Goal: Check status: Check status

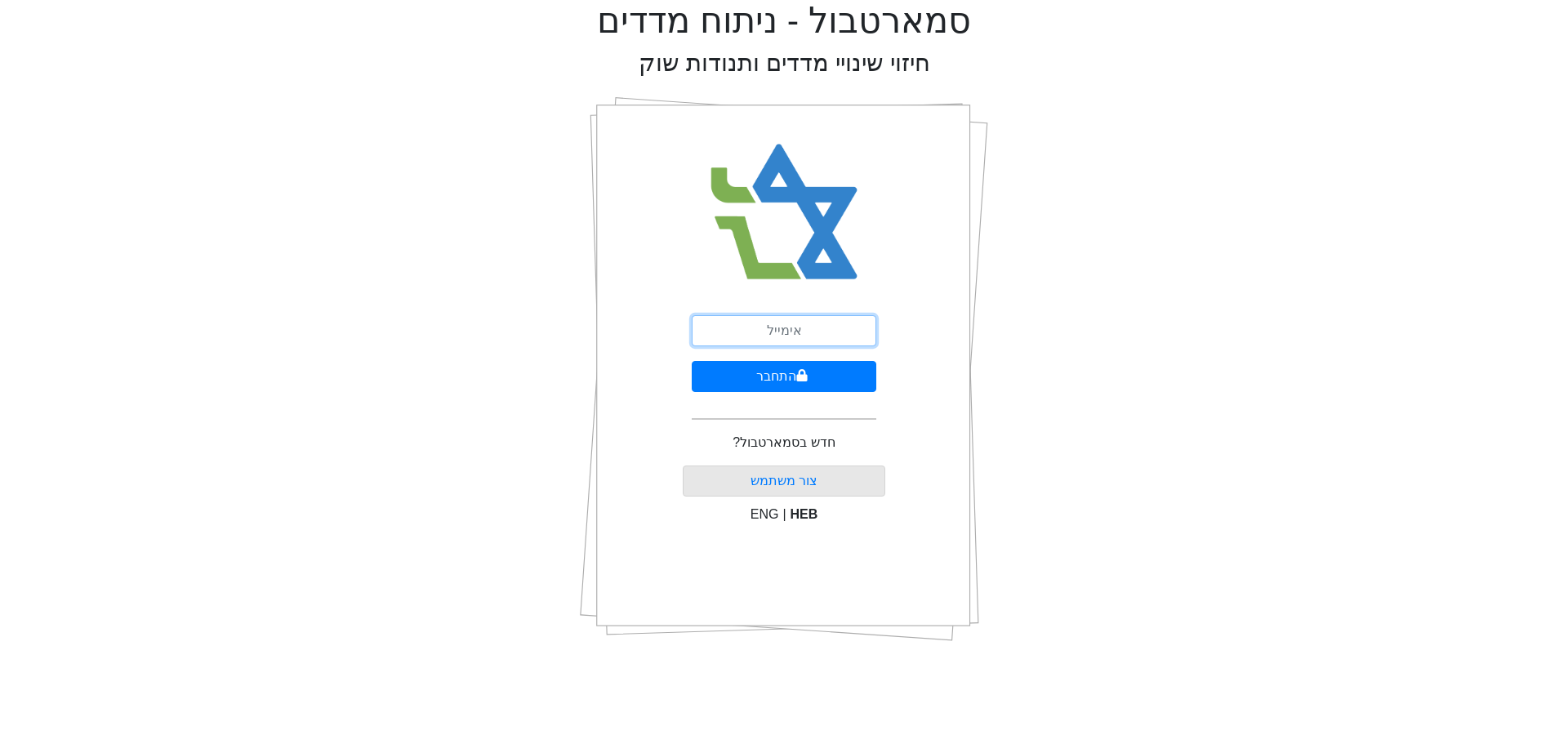
click at [838, 326] on input "email" at bounding box center [783, 331] width 184 height 31
click at [851, 330] on input "email" at bounding box center [783, 331] width 184 height 31
type input "enav@altris.co.il"
click at [846, 372] on button "התחבר" at bounding box center [783, 377] width 184 height 31
select select "IL"
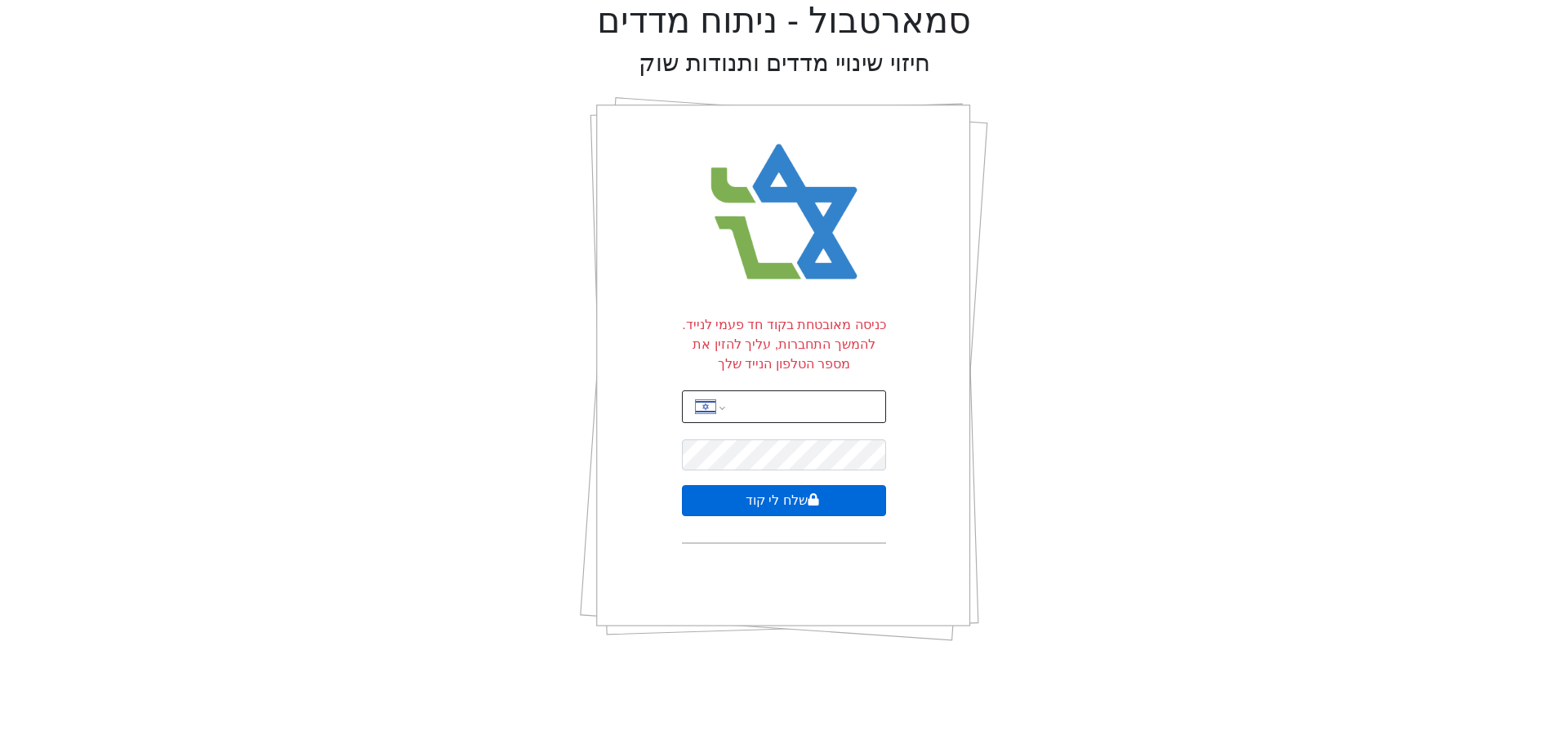
click at [737, 500] on button "שלח לי קוד" at bounding box center [784, 501] width 205 height 31
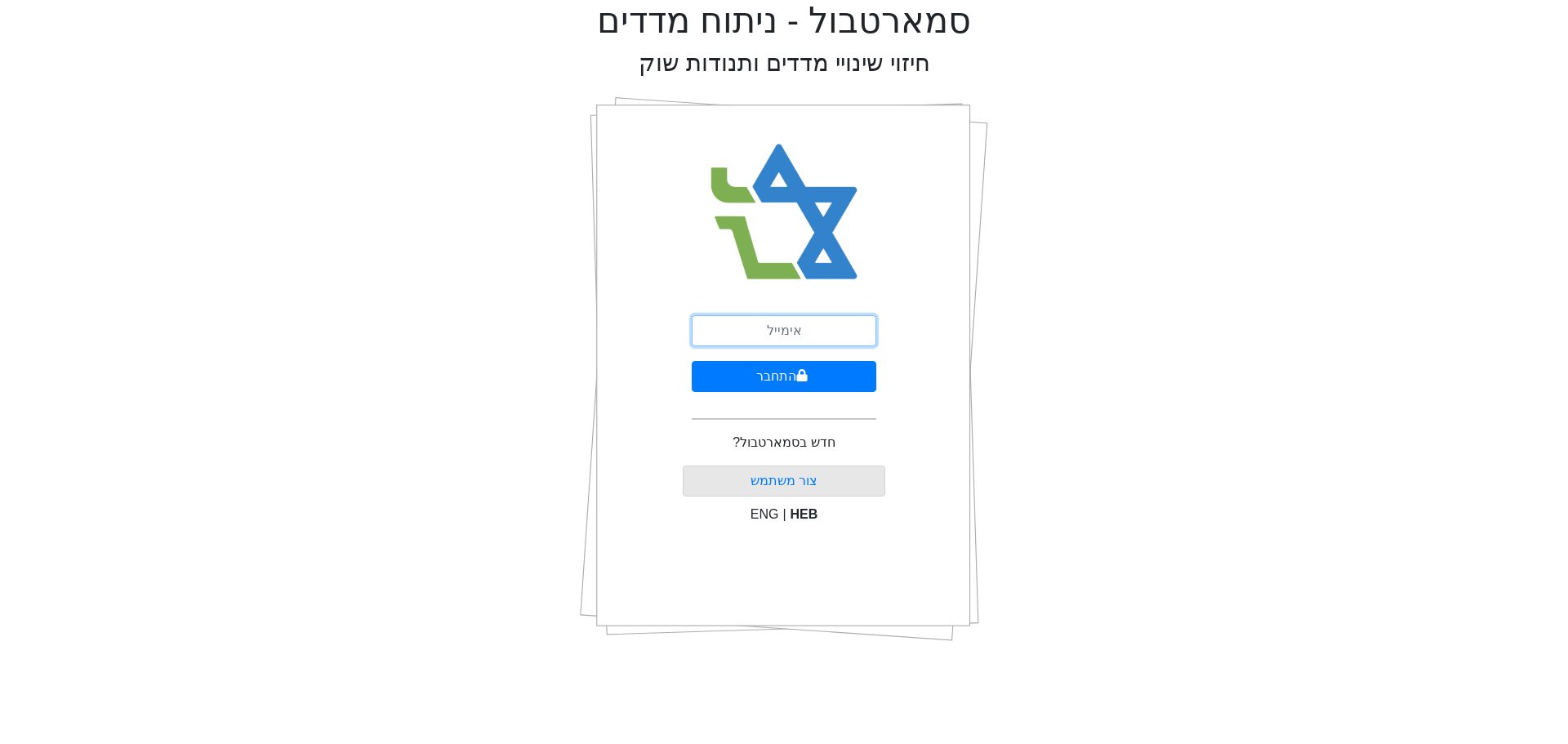
click at [813, 327] on input "email" at bounding box center [783, 331] width 184 height 31
type input "[PERSON_NAME][EMAIL_ADDRESS][DOMAIN_NAME]"
click at [834, 375] on button "התחבר" at bounding box center [783, 377] width 184 height 31
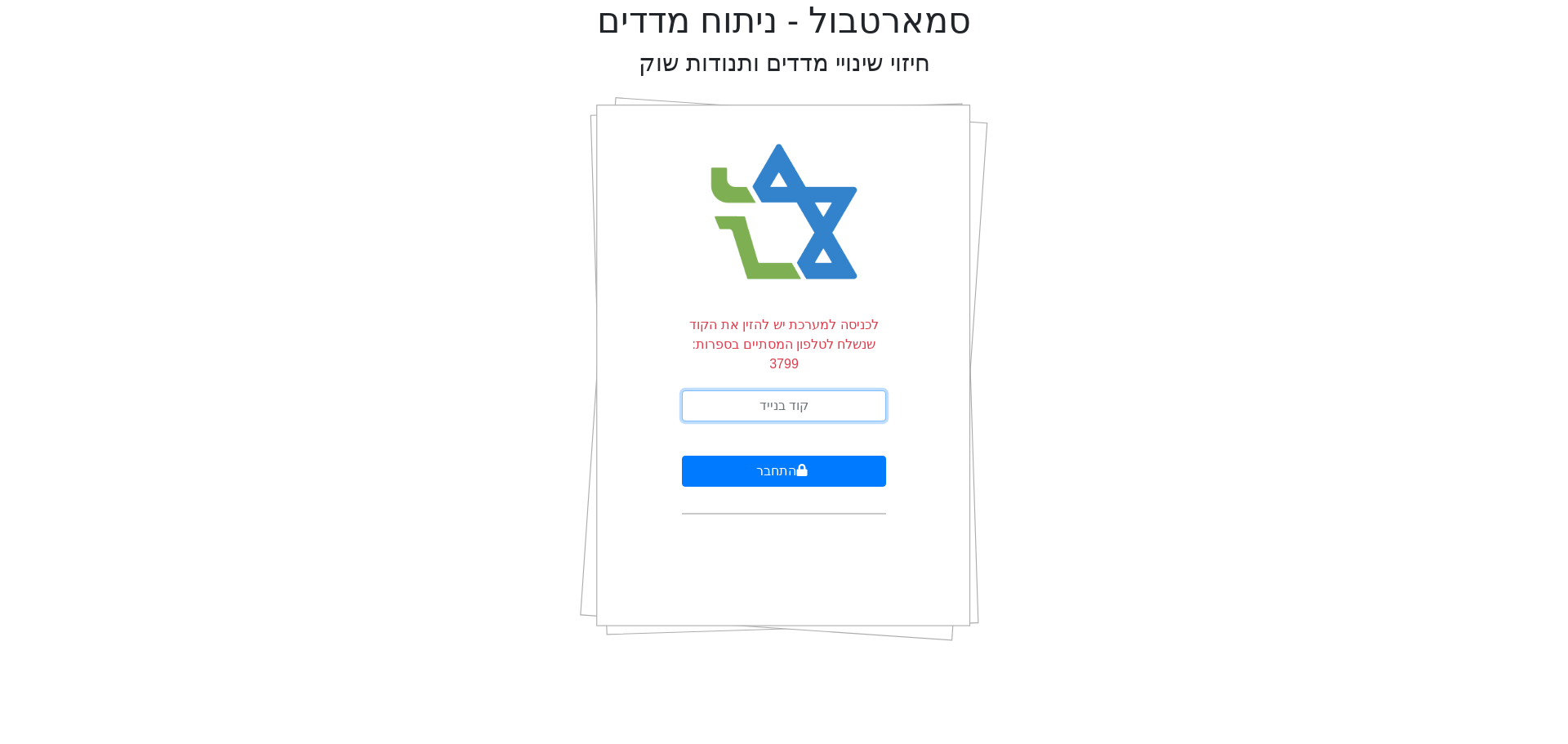
click at [864, 391] on input "text" at bounding box center [784, 407] width 205 height 31
type input "855786"
click at [839, 455] on button "התחבר" at bounding box center [784, 471] width 205 height 31
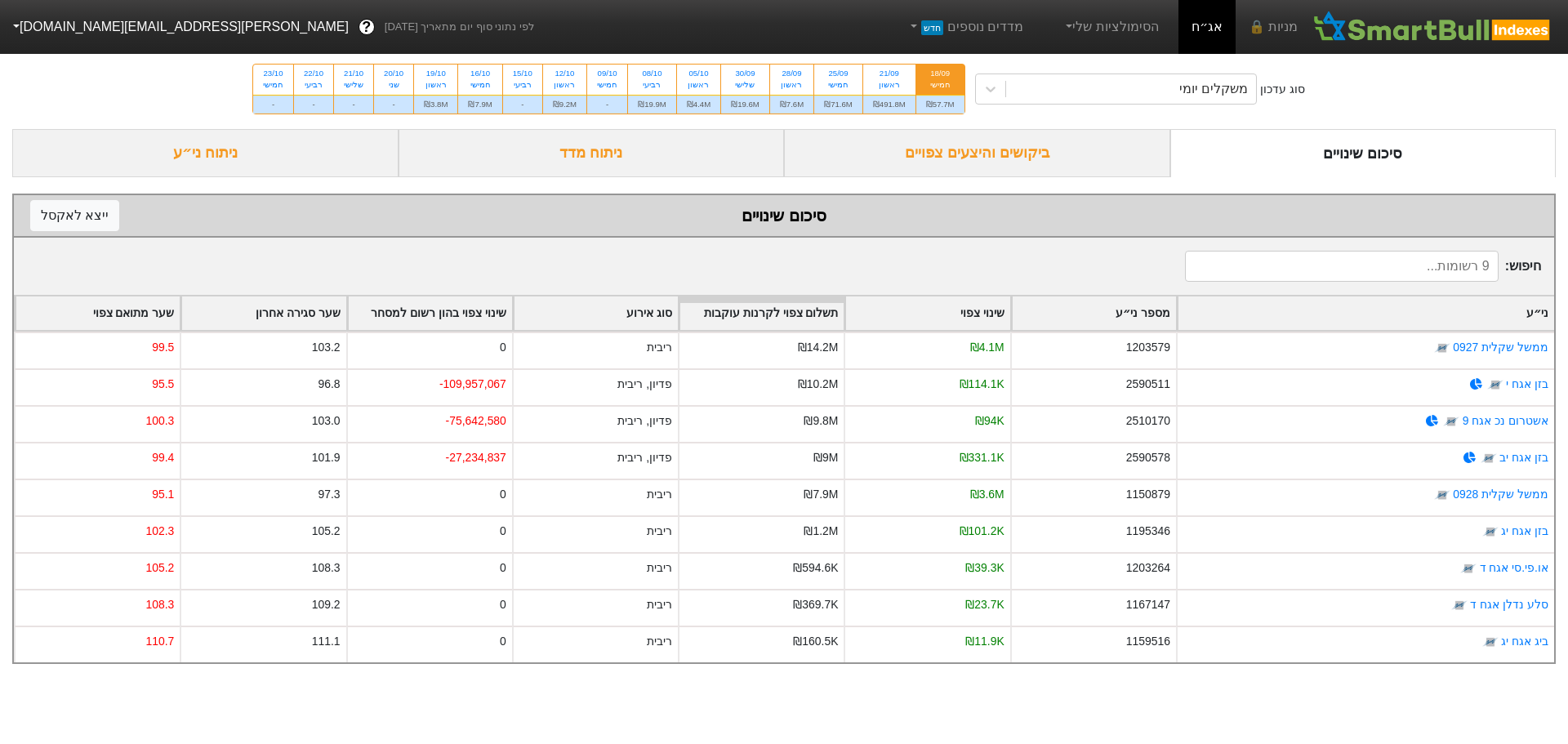
click at [885, 156] on div "ביקושים והיצעים צפויים" at bounding box center [977, 153] width 386 height 48
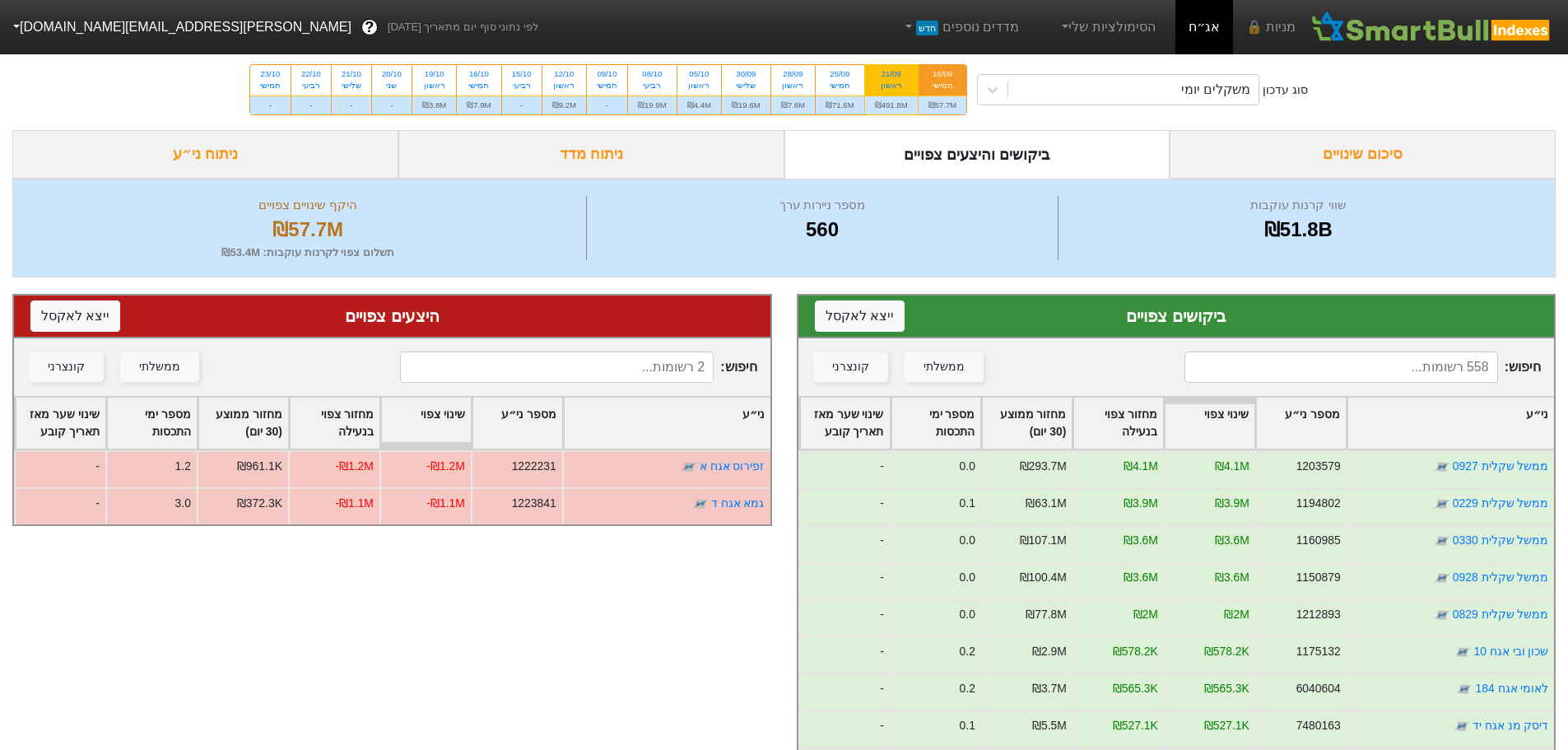
click at [901, 69] on div "21/09" at bounding box center [891, 74] width 33 height 11
click at [891, 69] on input "21/09 ראשון ₪491.8M" at bounding box center [886, 71] width 11 height 11
radio input "true"
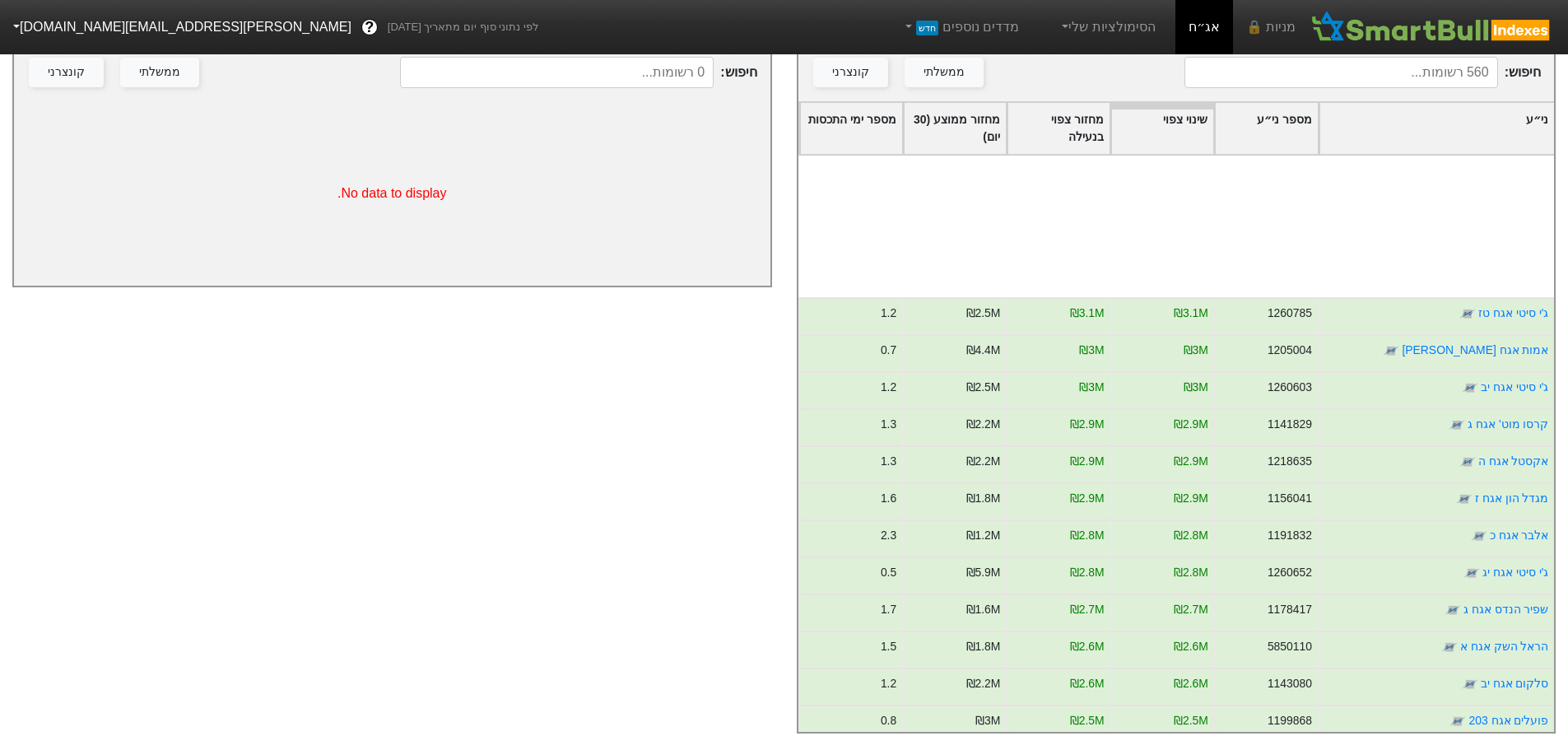
scroll to position [1482, 0]
